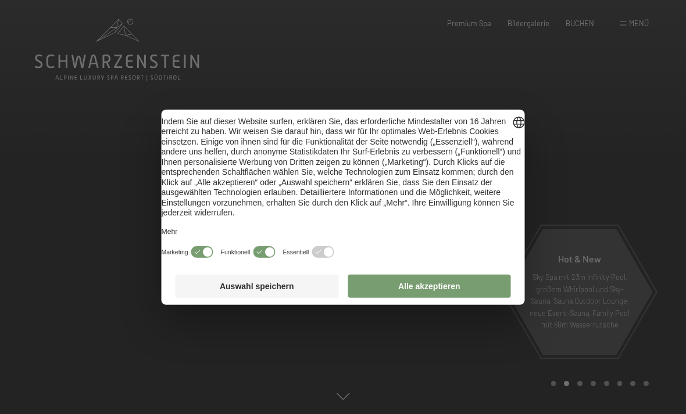
click at [435, 297] on button "Alle akzeptieren" at bounding box center [429, 286] width 163 height 23
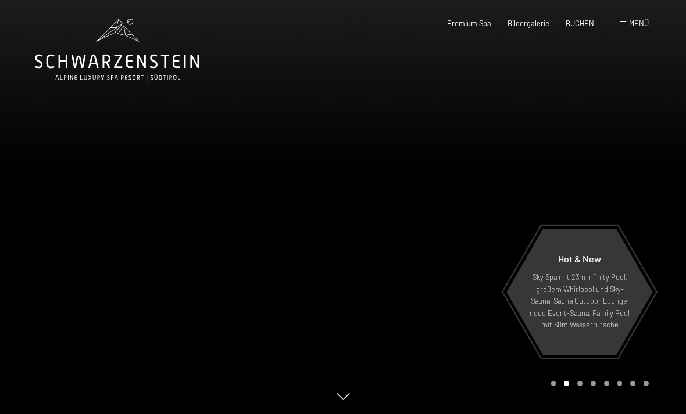
click at [581, 25] on span "BUCHEN" at bounding box center [580, 23] width 28 height 9
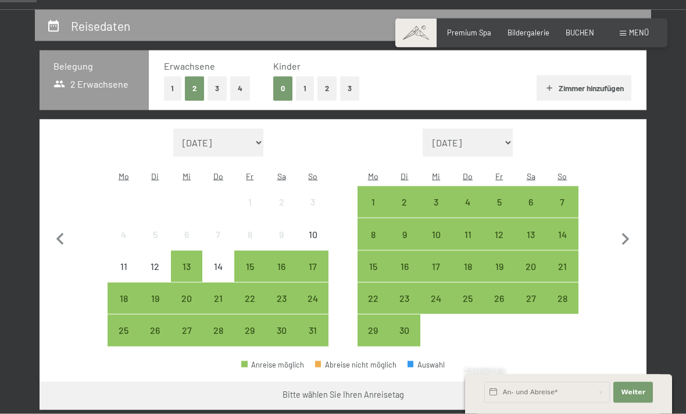
scroll to position [213, 0]
click at [624, 234] on icon "button" at bounding box center [626, 239] width 8 height 12
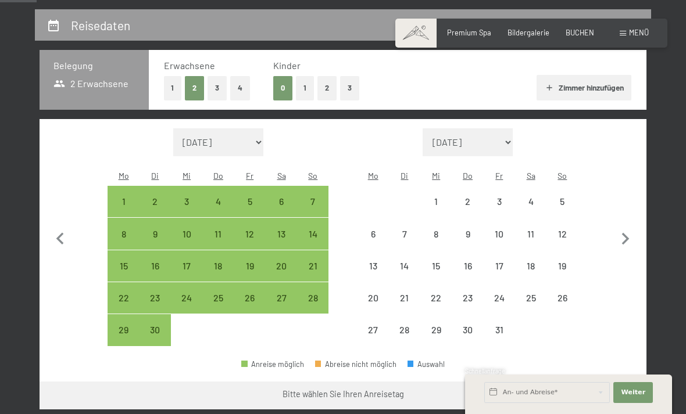
select select "[DATE]"
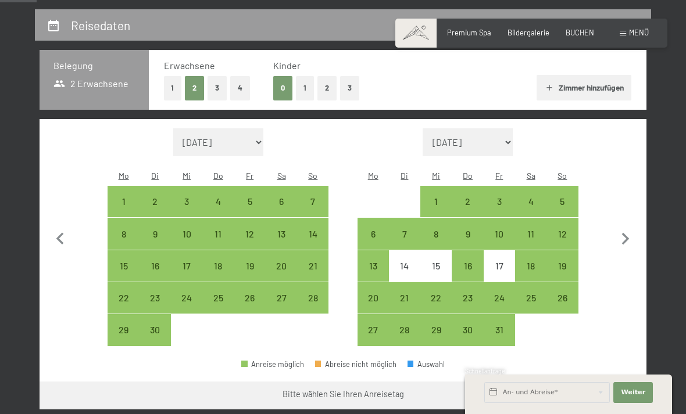
click at [562, 262] on div "19" at bounding box center [562, 276] width 29 height 29
select select "[DATE]"
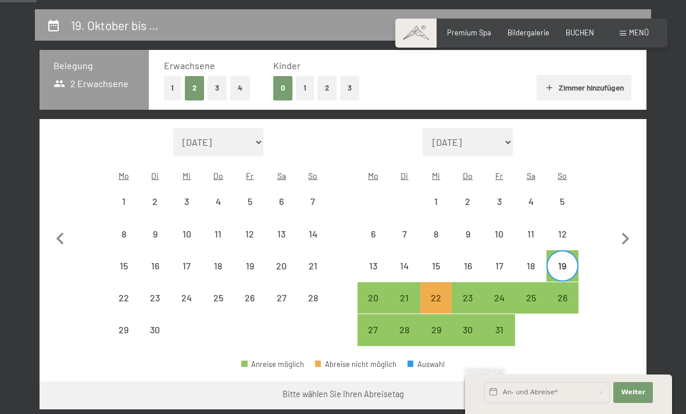
click at [499, 294] on div "24" at bounding box center [499, 308] width 29 height 29
select select "[DATE]"
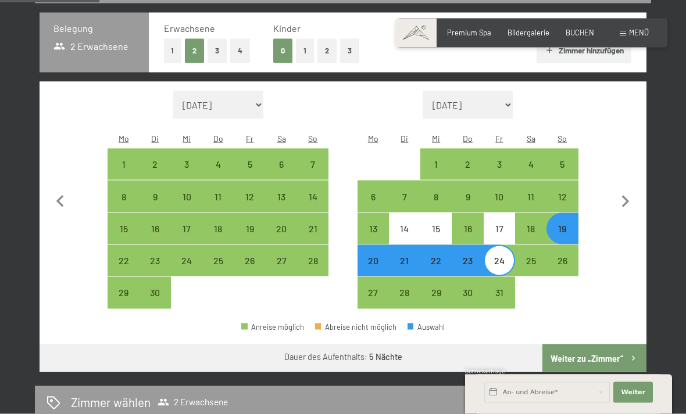
scroll to position [251, 0]
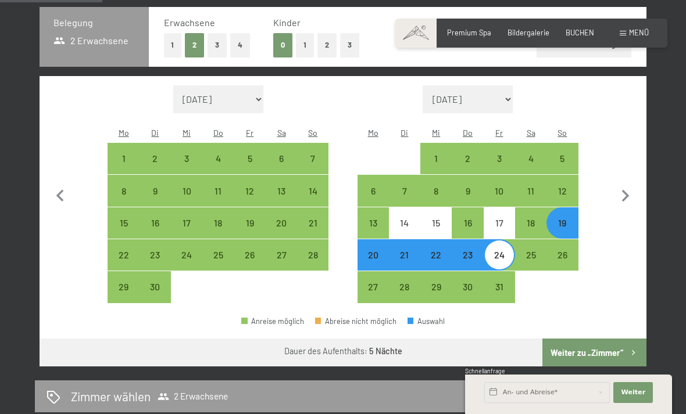
click at [574, 341] on button "Weiter zu „Zimmer“" at bounding box center [594, 353] width 104 height 28
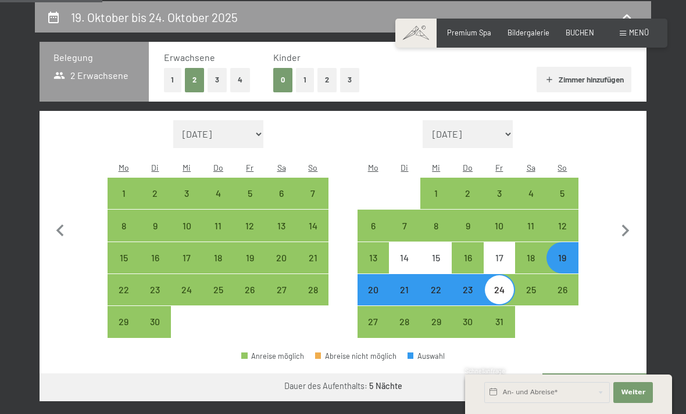
select select "[DATE]"
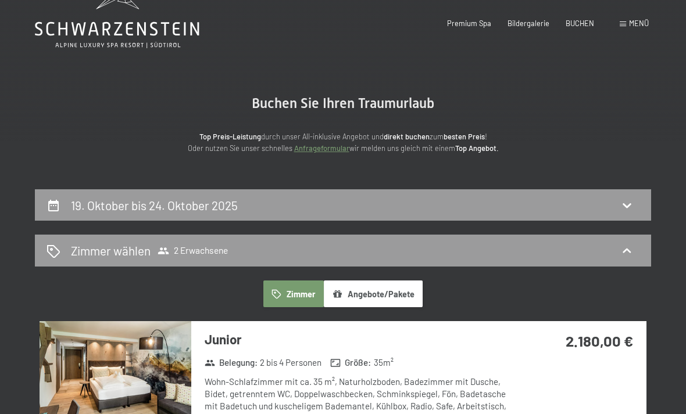
scroll to position [34, 0]
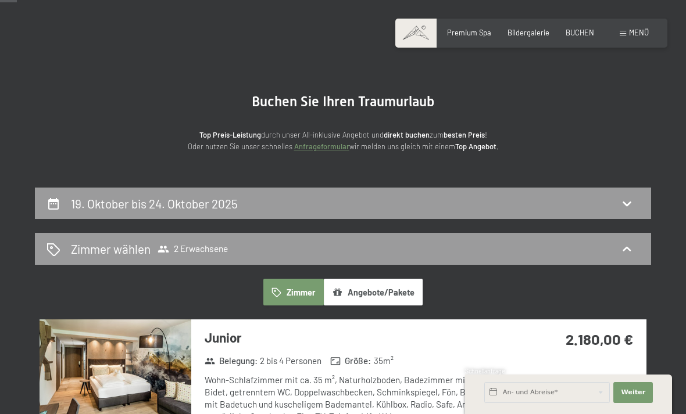
click at [624, 209] on icon at bounding box center [627, 203] width 14 height 14
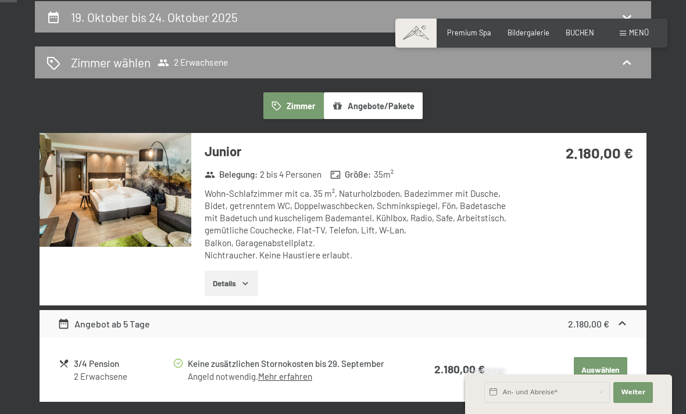
select select "[DATE]"
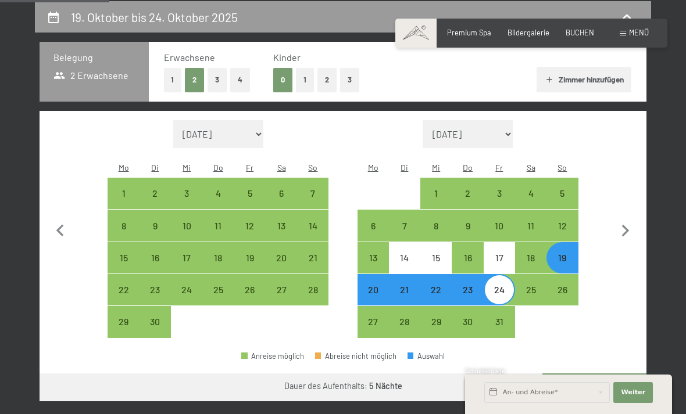
click at [367, 285] on div "20" at bounding box center [373, 299] width 29 height 29
select select "[DATE]"
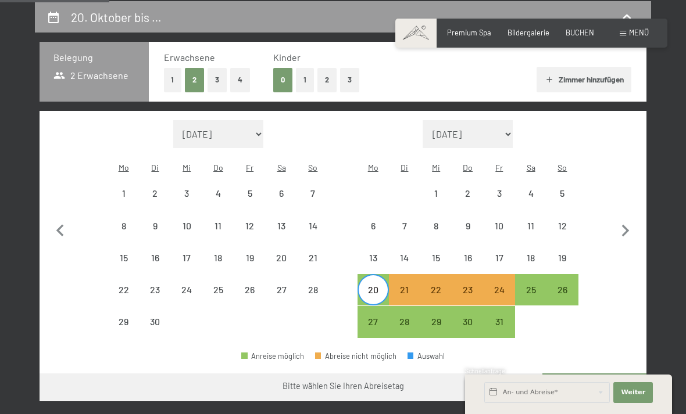
click at [503, 285] on div "24" at bounding box center [499, 299] width 29 height 29
select select "[DATE]"
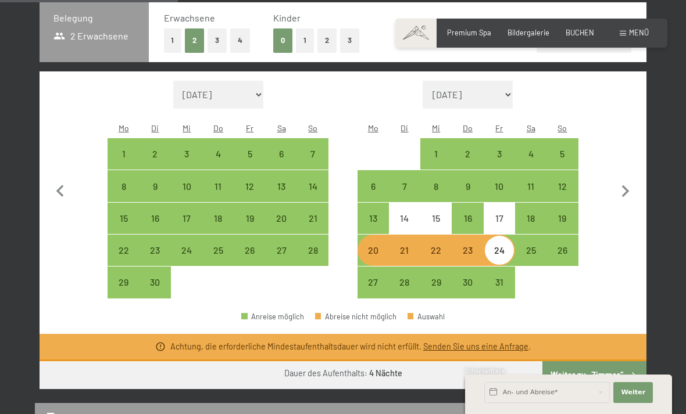
scroll to position [262, 0]
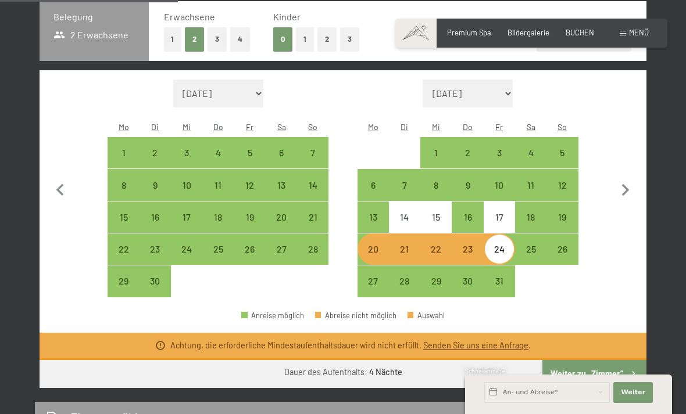
click at [562, 213] on div "19" at bounding box center [562, 227] width 29 height 29
select select "[DATE]"
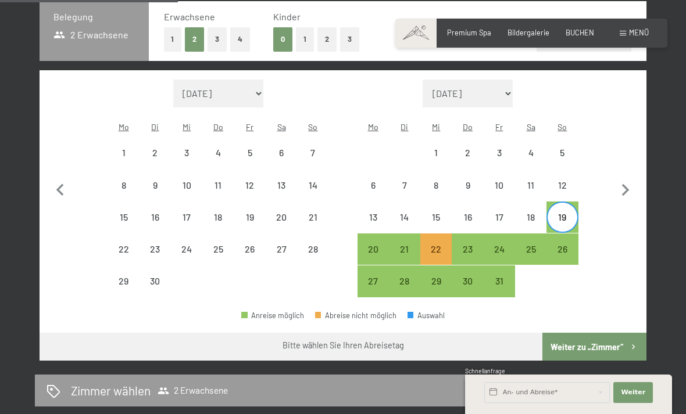
click at [535, 245] on div "25" at bounding box center [530, 259] width 29 height 29
select select "[DATE]"
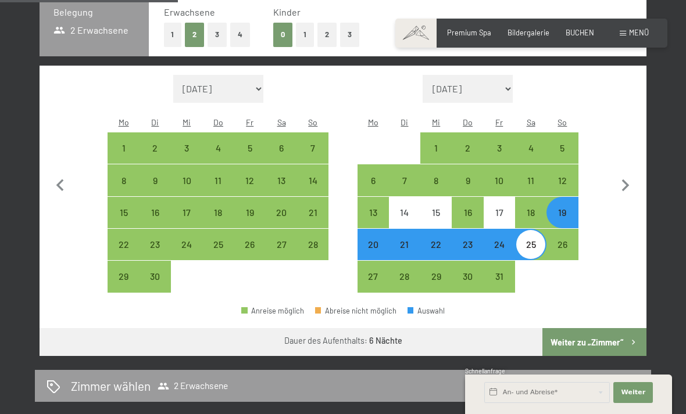
scroll to position [279, 0]
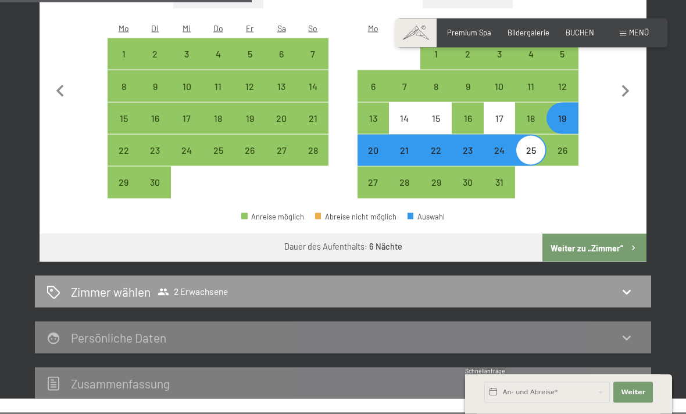
click at [593, 237] on button "Weiter zu „Zimmer“" at bounding box center [594, 248] width 104 height 28
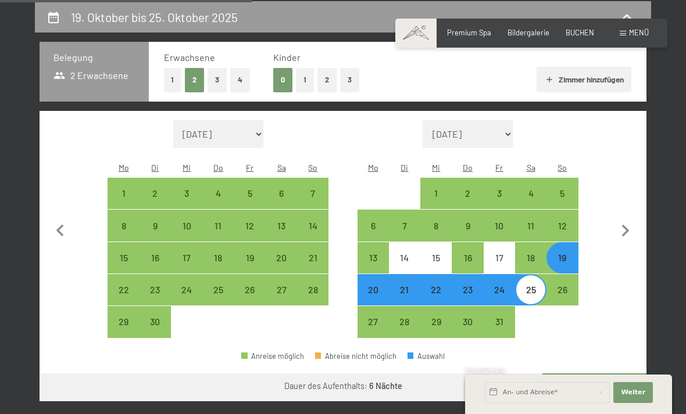
select select "[DATE]"
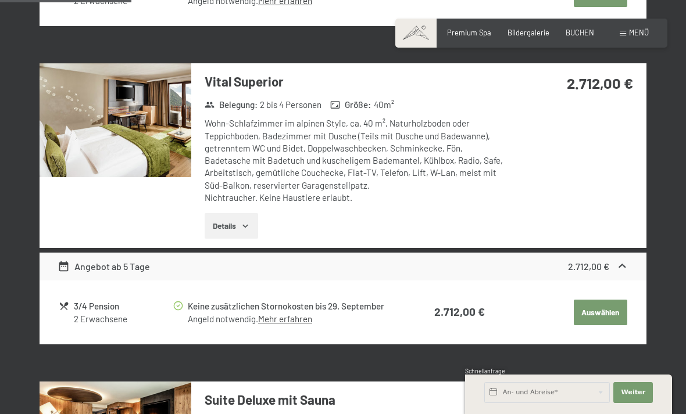
scroll to position [599, 0]
